Goal: Connect with others: Connect with others

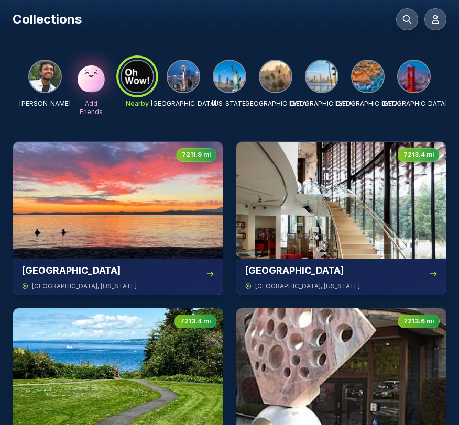
click at [247, 74] on div "[PERSON_NAME] Add Friends Nearby [GEOGRAPHIC_DATA] [US_STATE] [GEOGRAPHIC_DATA]…" at bounding box center [229, 88] width 402 height 57
click at [235, 75] on img at bounding box center [229, 76] width 31 height 31
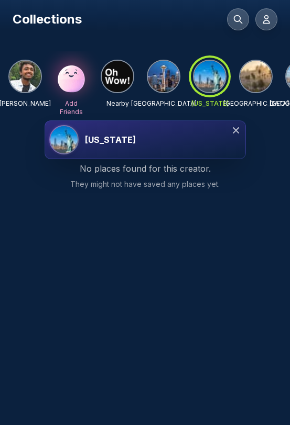
click at [257, 76] on img at bounding box center [255, 76] width 31 height 31
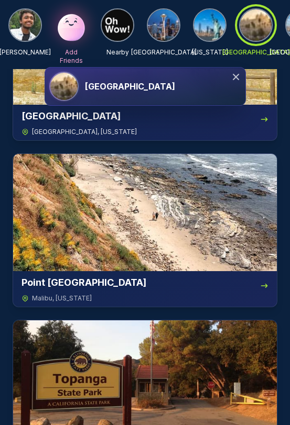
scroll to position [118, 0]
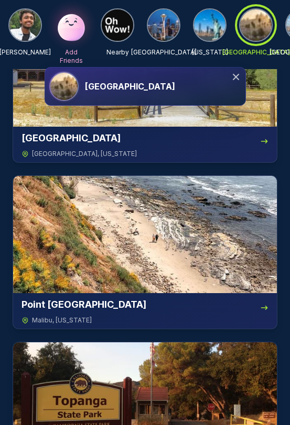
click at [222, 26] on img at bounding box center [209, 24] width 31 height 31
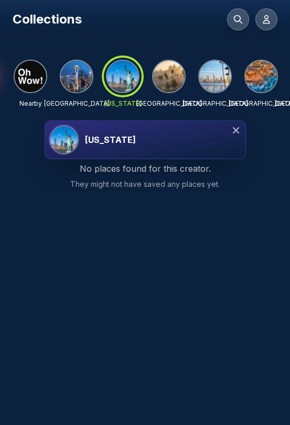
scroll to position [0, 123]
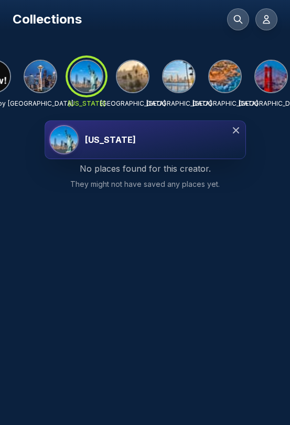
click at [43, 63] on img at bounding box center [40, 76] width 31 height 31
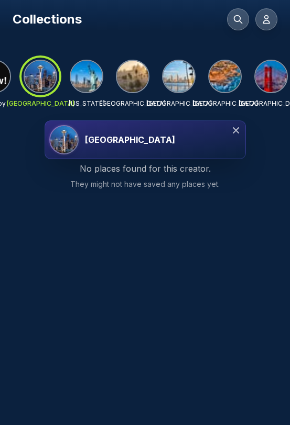
scroll to position [0, 129]
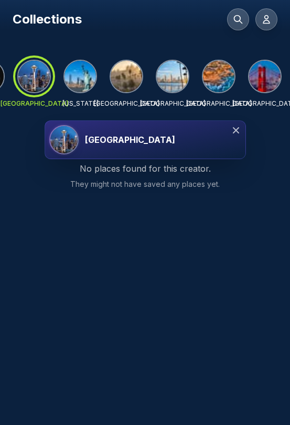
click at [170, 79] on img at bounding box center [172, 76] width 31 height 31
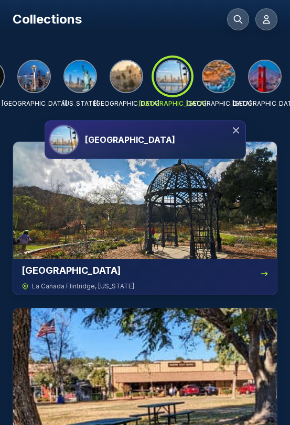
click at [221, 79] on img at bounding box center [218, 76] width 31 height 31
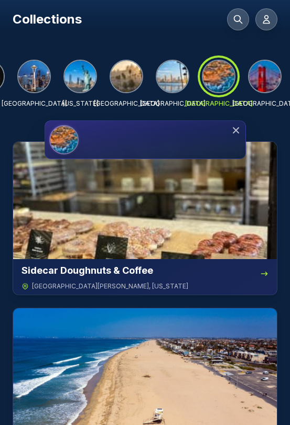
click at [254, 82] on img at bounding box center [264, 76] width 31 height 31
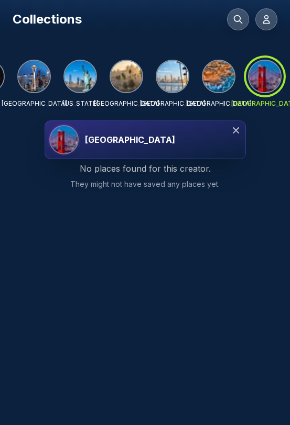
click at [95, 80] on div at bounding box center [80, 77] width 34 height 34
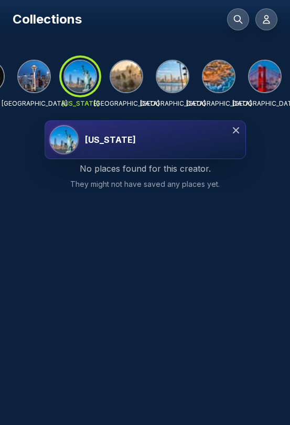
click at [41, 83] on img at bounding box center [33, 76] width 31 height 31
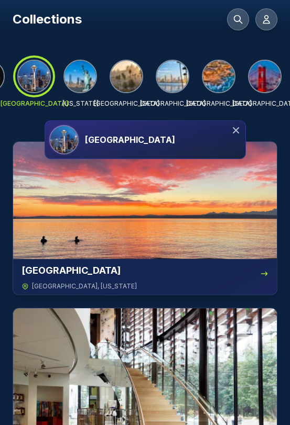
click at [94, 78] on img at bounding box center [79, 76] width 31 height 31
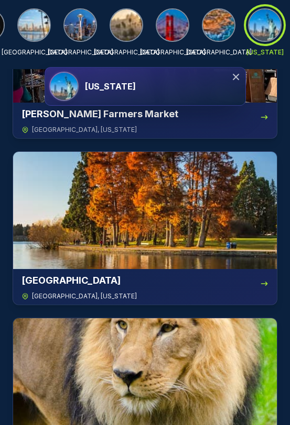
scroll to position [1023, 0]
